Goal: Task Accomplishment & Management: Manage account settings

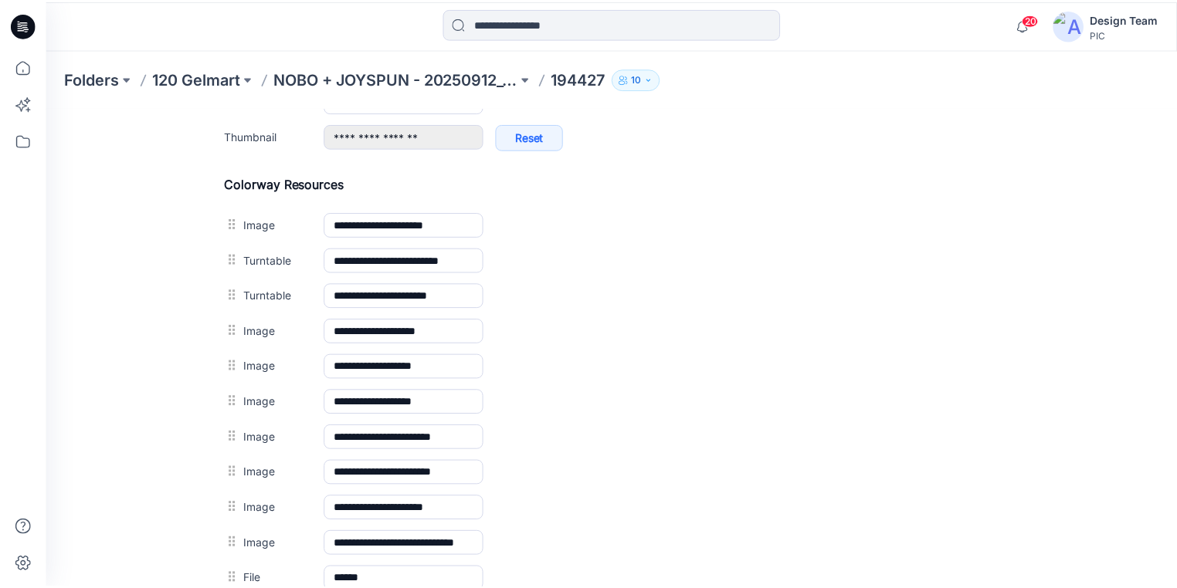
scroll to position [803, 0]
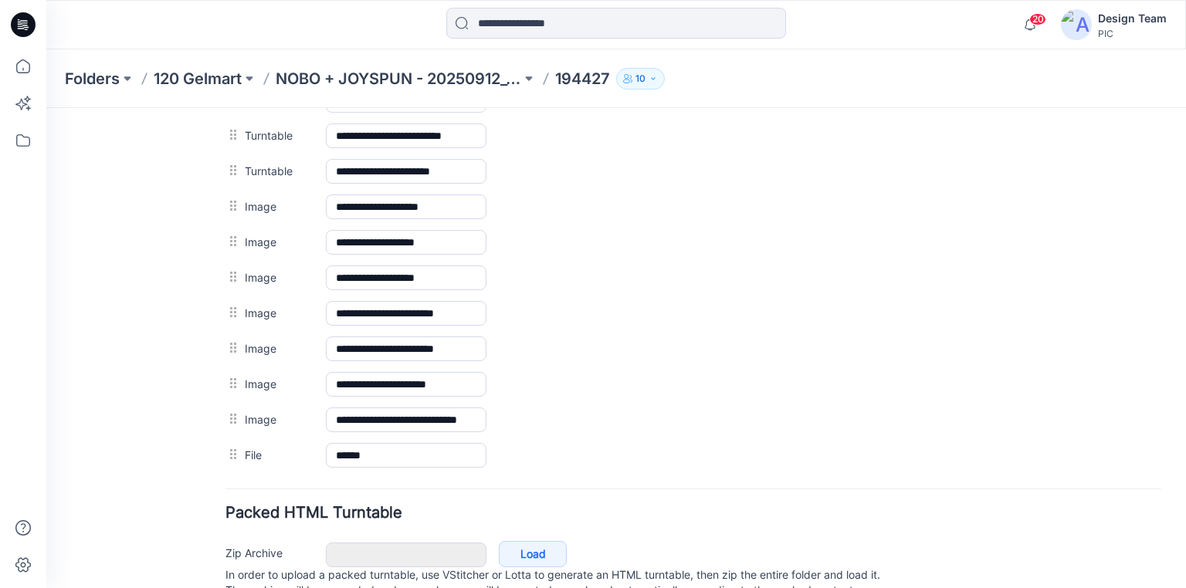
click at [32, 21] on icon at bounding box center [23, 24] width 25 height 25
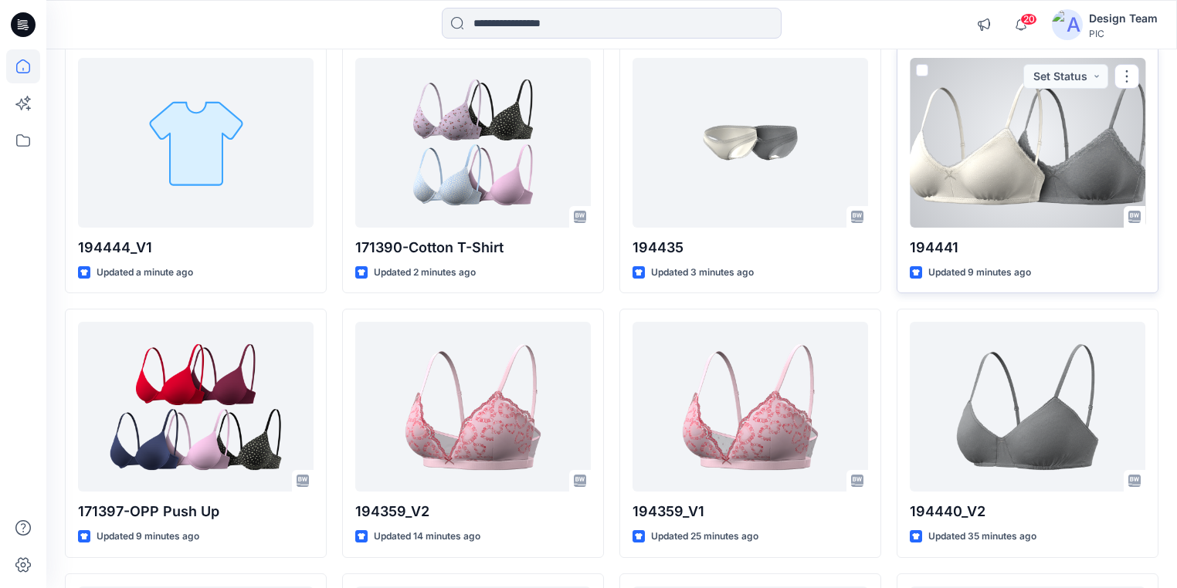
scroll to position [185, 0]
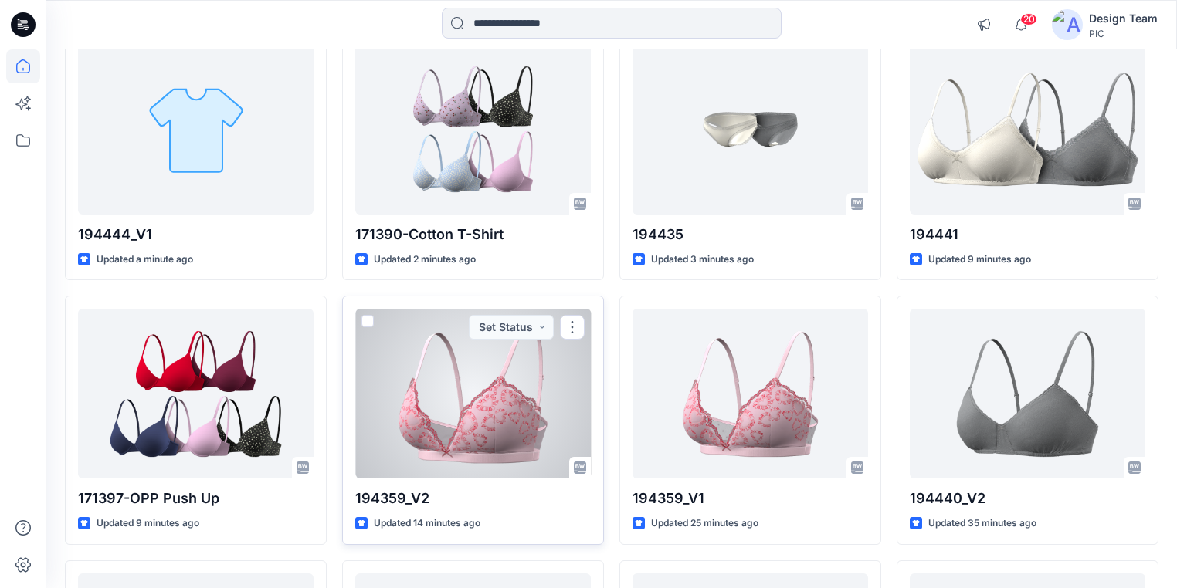
click at [493, 445] on div at bounding box center [473, 394] width 236 height 170
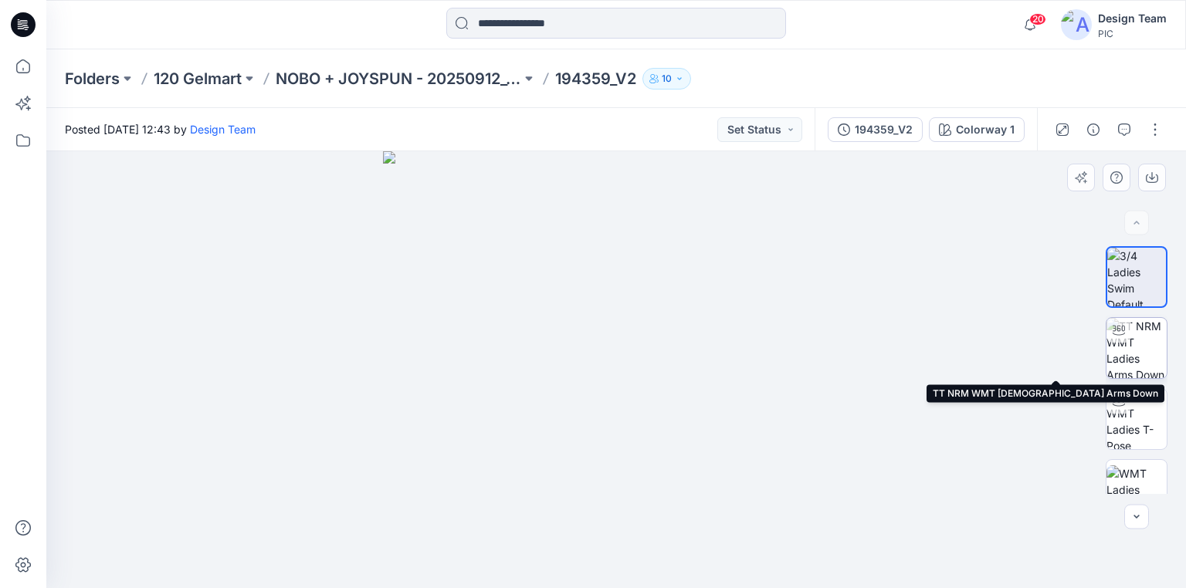
click at [1124, 360] on img at bounding box center [1137, 348] width 60 height 60
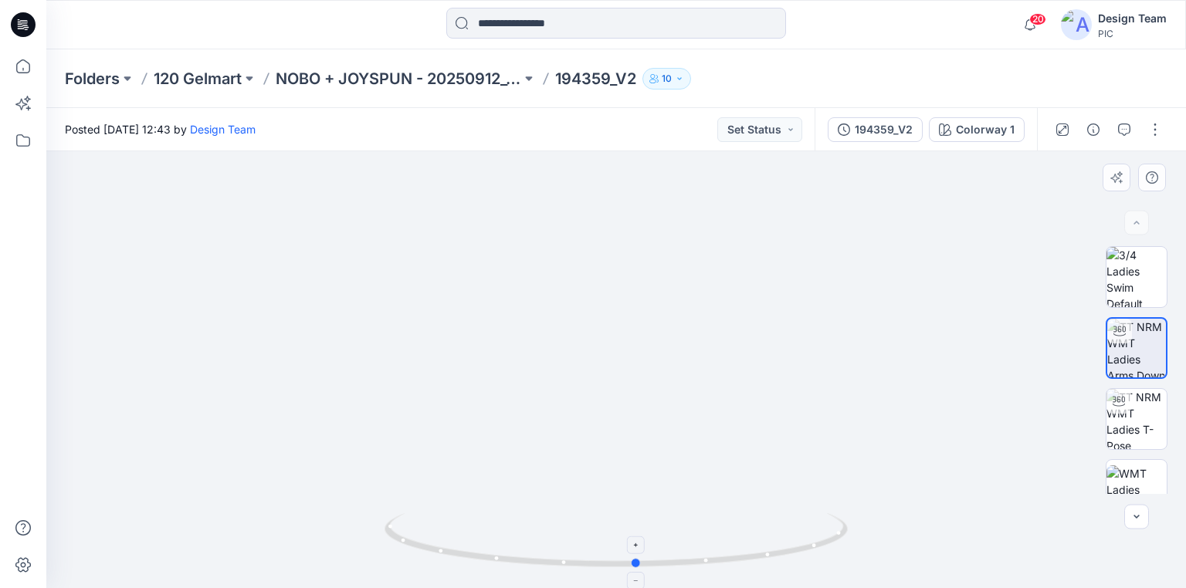
drag, startPoint x: 803, startPoint y: 554, endPoint x: 824, endPoint y: 567, distance: 24.6
click at [824, 567] on icon at bounding box center [618, 543] width 467 height 58
click at [405, 80] on p "NOBO + JOYSPUN - 20250912_120_GC" at bounding box center [399, 79] width 246 height 22
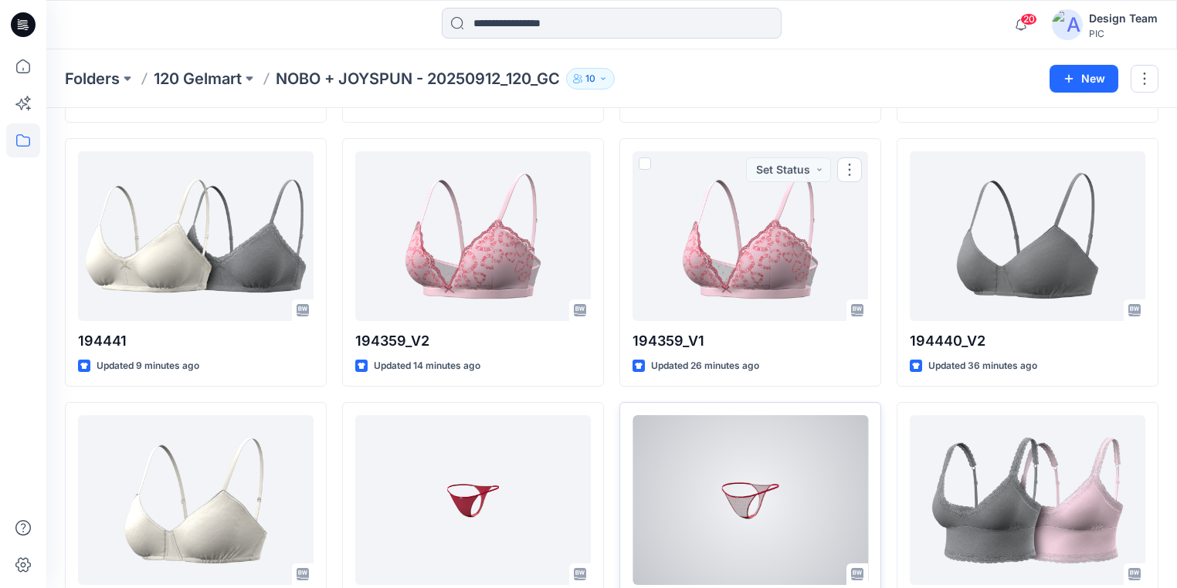
scroll to position [432, 0]
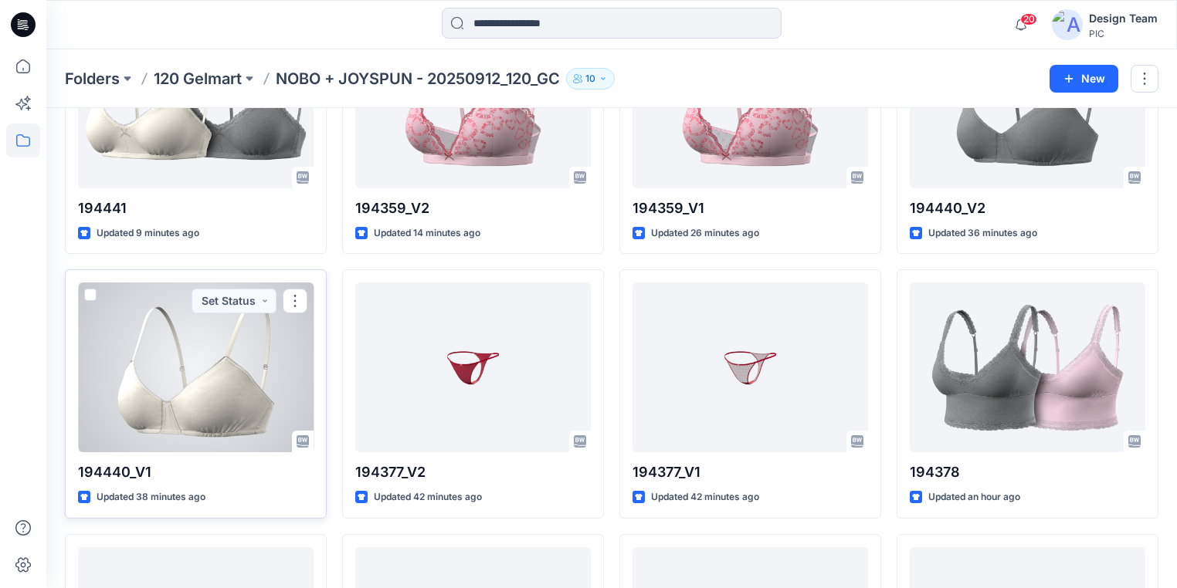
click at [180, 417] on div at bounding box center [196, 368] width 236 height 170
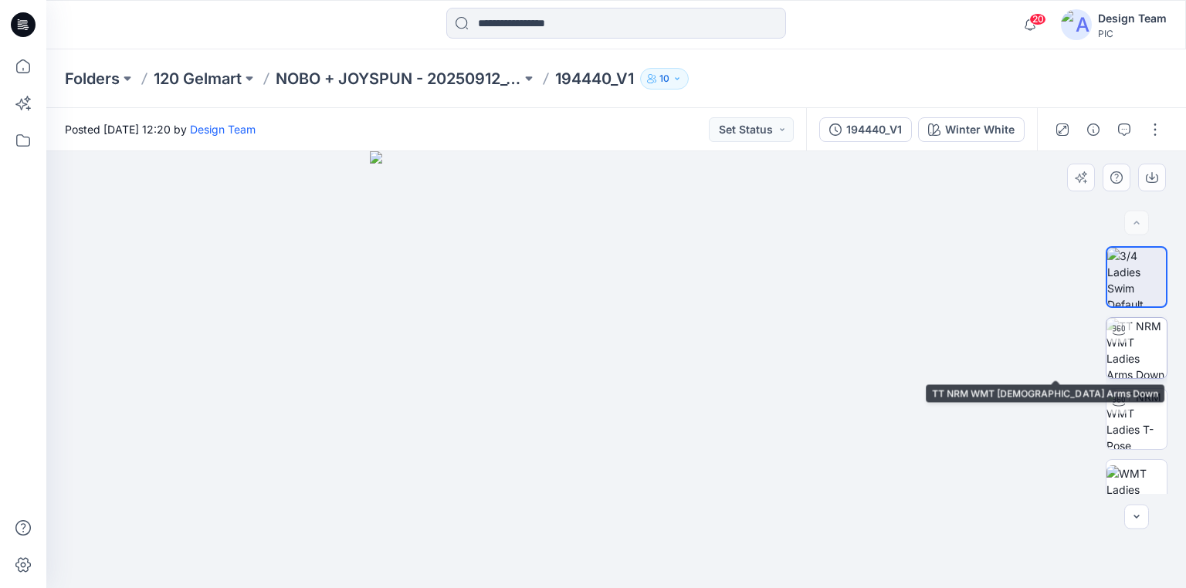
click at [1130, 351] on img at bounding box center [1137, 348] width 60 height 60
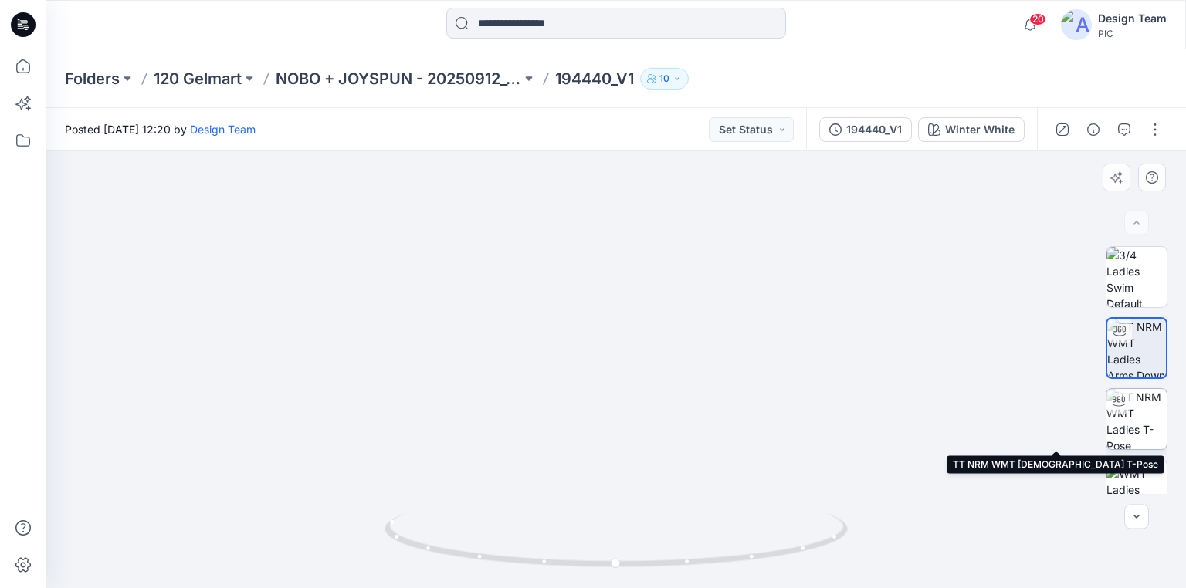
click at [1140, 411] on img at bounding box center [1137, 419] width 60 height 60
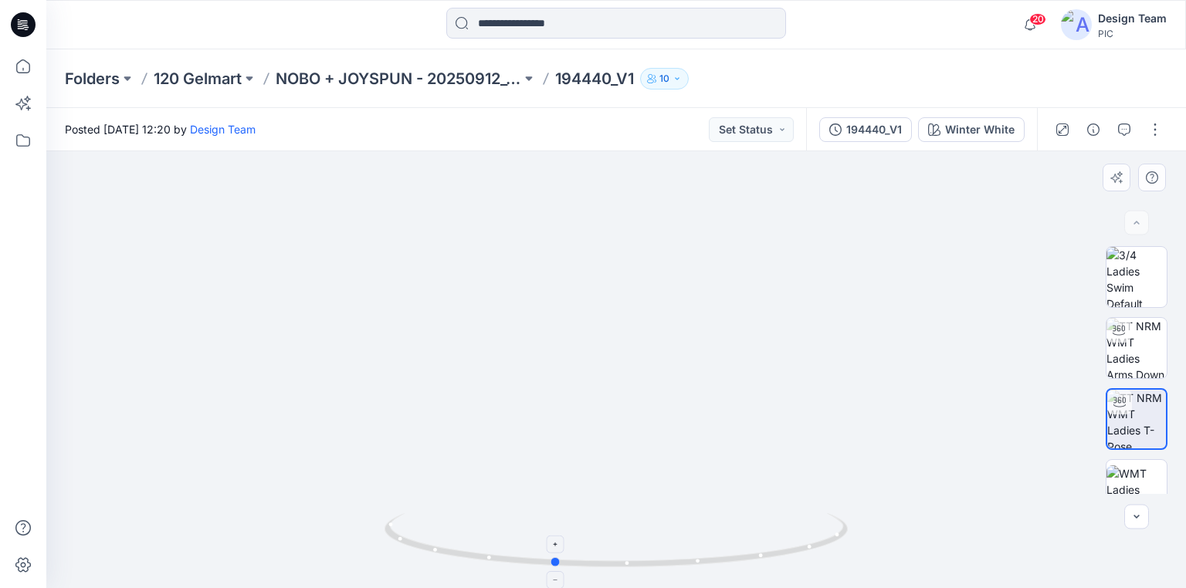
drag, startPoint x: 821, startPoint y: 538, endPoint x: 775, endPoint y: 527, distance: 47.4
click at [19, 22] on icon at bounding box center [23, 24] width 25 height 25
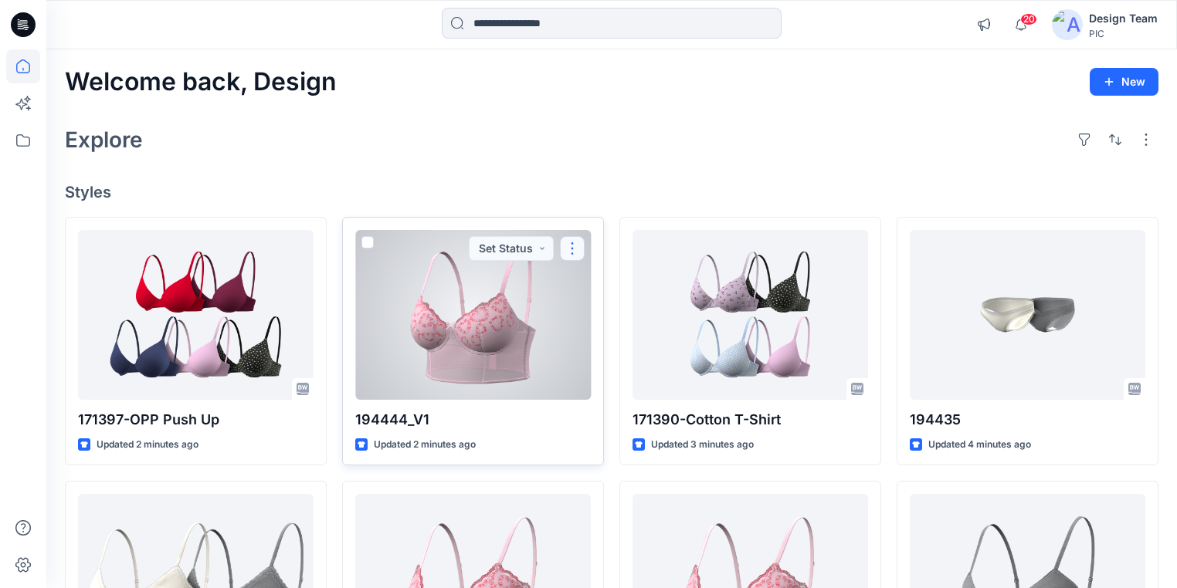
click at [570, 250] on button "button" at bounding box center [572, 248] width 25 height 25
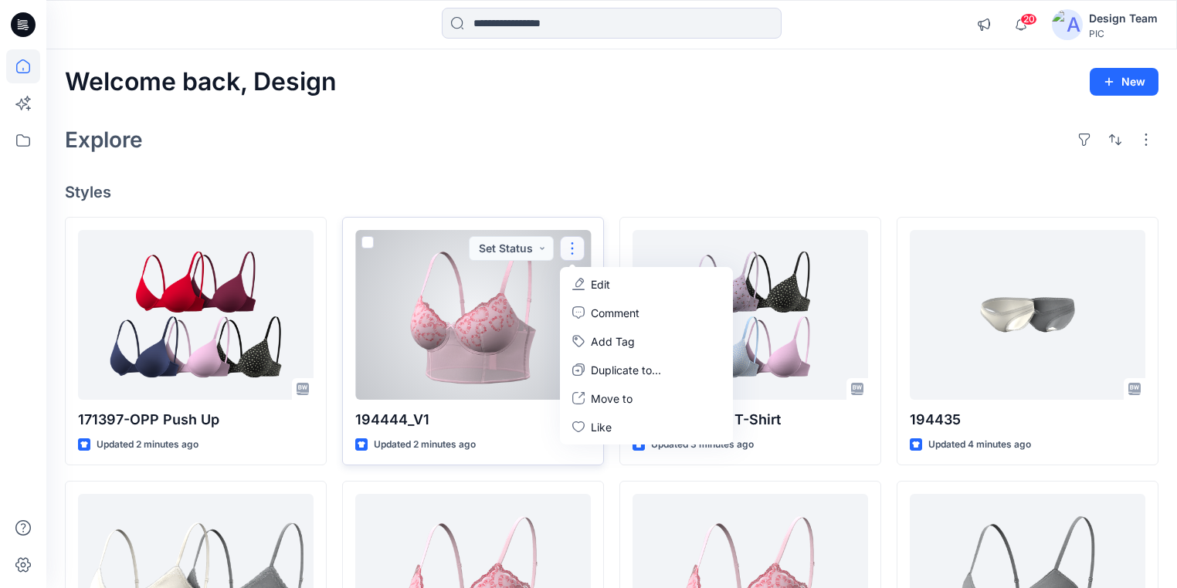
click at [601, 284] on p "Edit" at bounding box center [600, 284] width 19 height 16
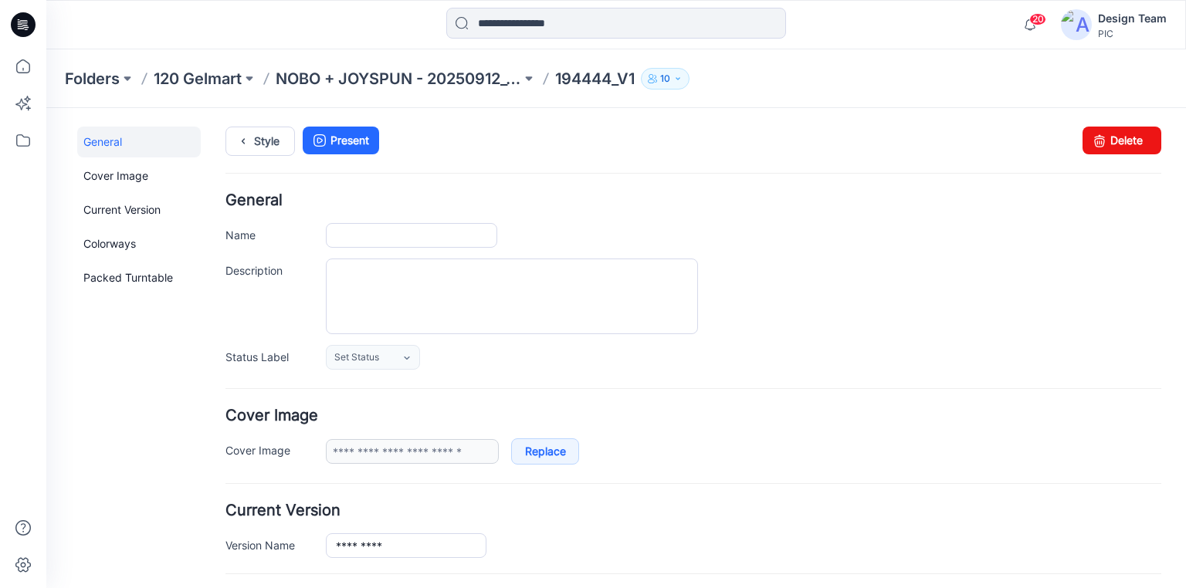
type input "*********"
type input "**********"
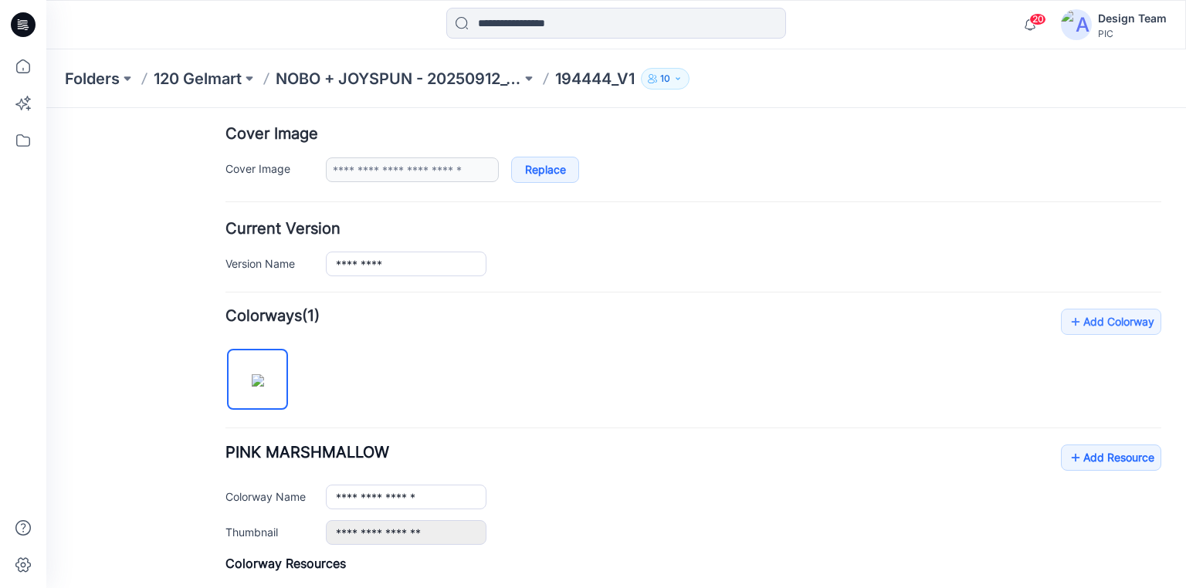
scroll to position [432, 0]
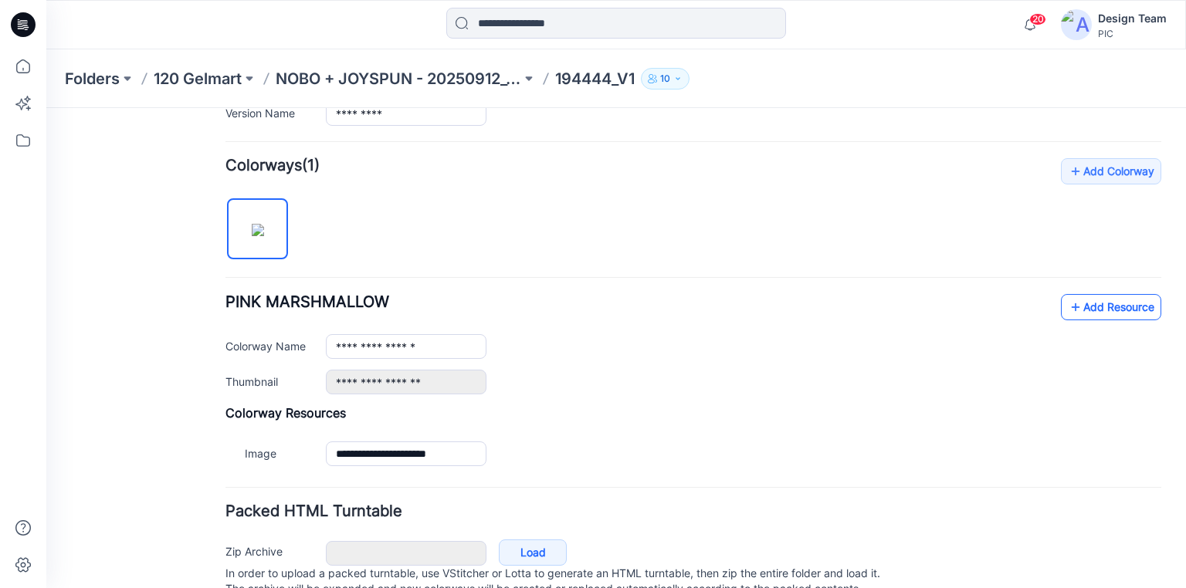
click at [1075, 307] on link "Add Resource" at bounding box center [1111, 307] width 100 height 26
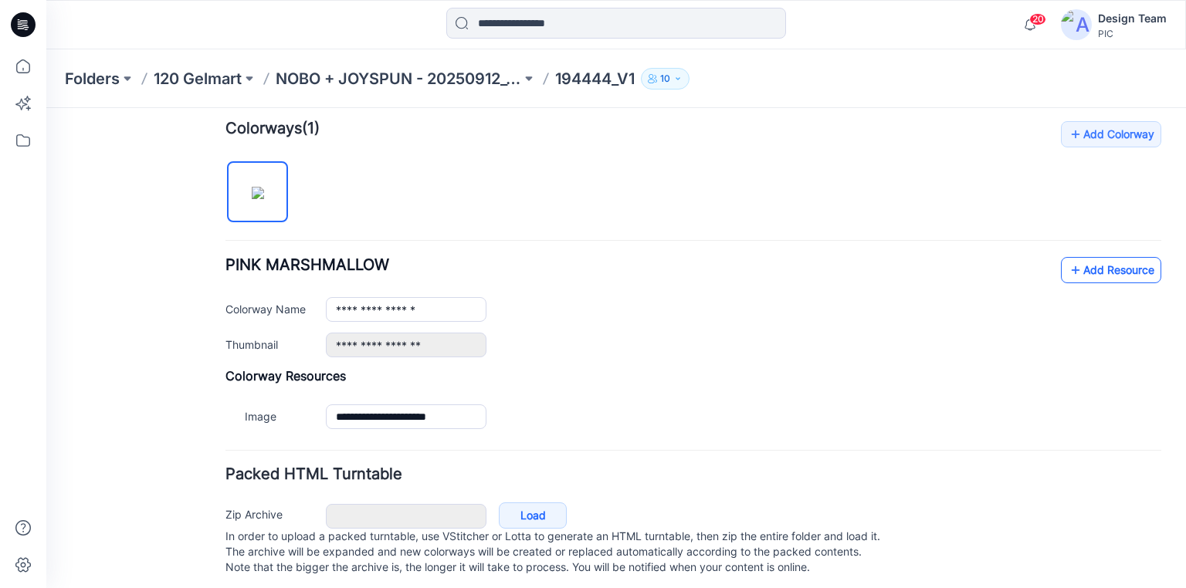
scroll to position [489, 0]
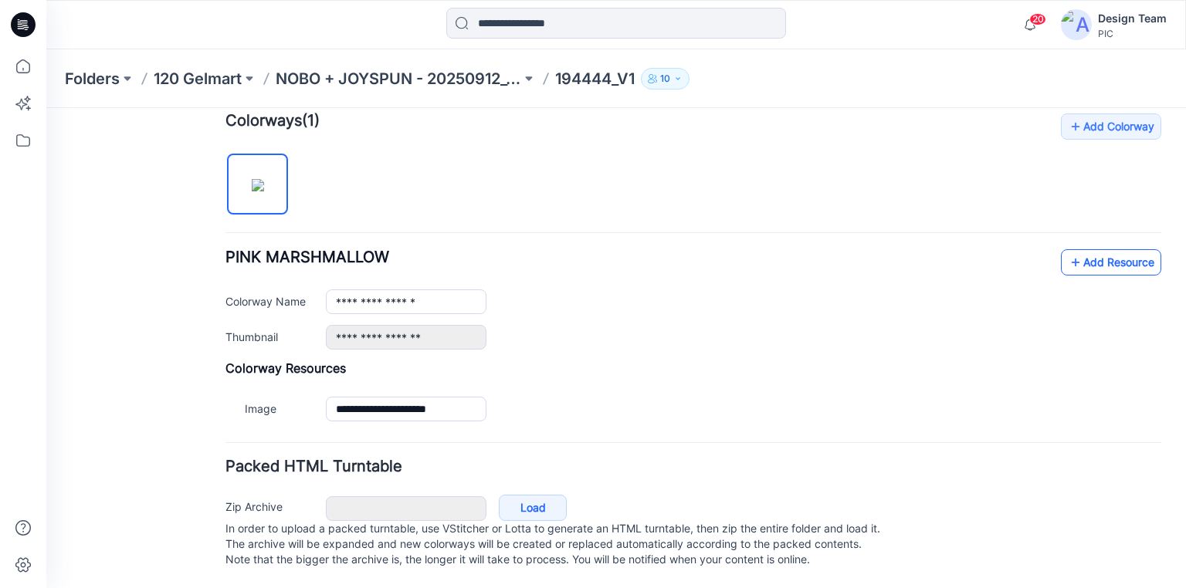
click at [1080, 250] on link "Add Resource" at bounding box center [1111, 262] width 100 height 26
